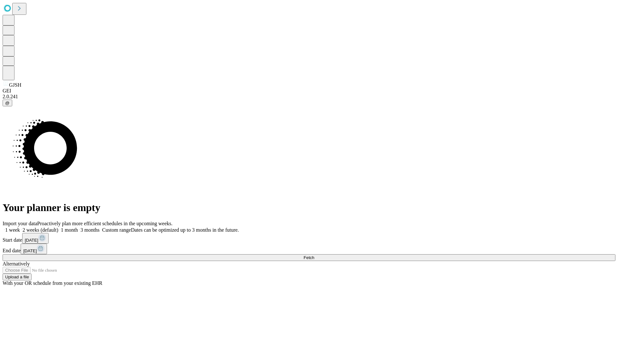
click at [314, 255] on span "Fetch" at bounding box center [309, 257] width 11 height 5
